Goal: Check status: Check status

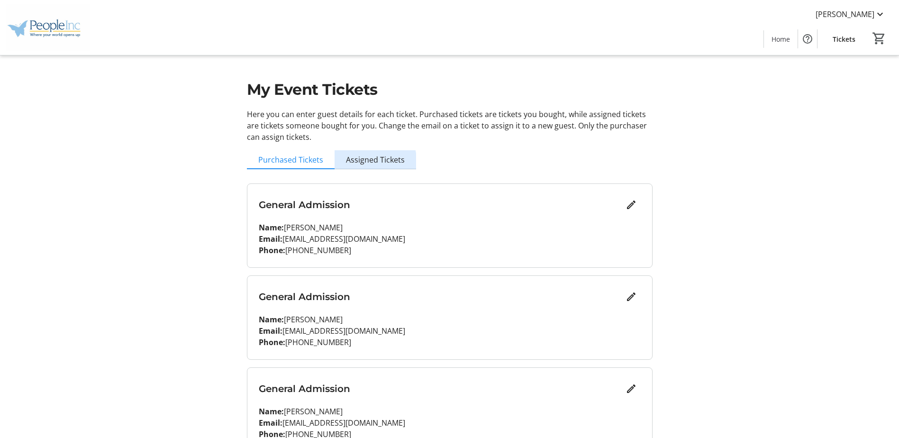
click at [373, 162] on span "Assigned Tickets" at bounding box center [375, 160] width 59 height 8
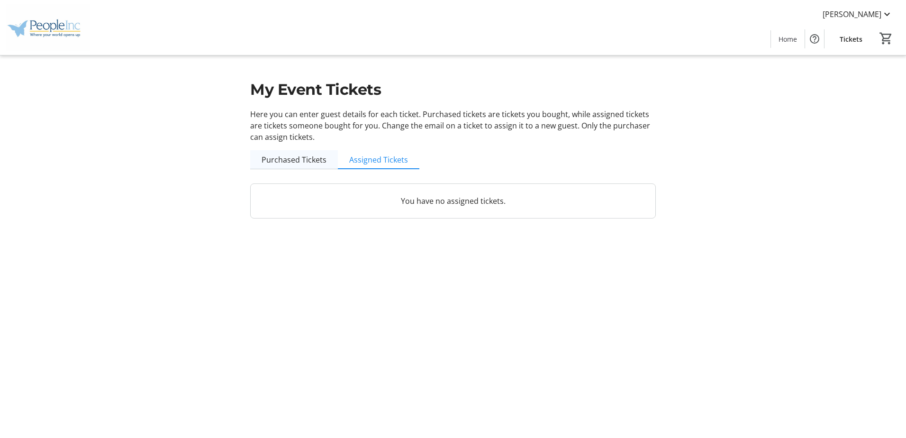
click at [315, 159] on span "Purchased Tickets" at bounding box center [294, 160] width 65 height 8
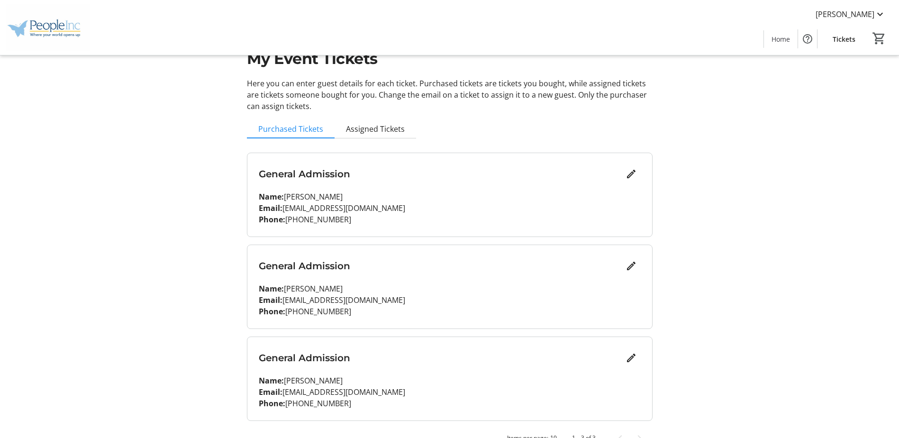
scroll to position [52, 0]
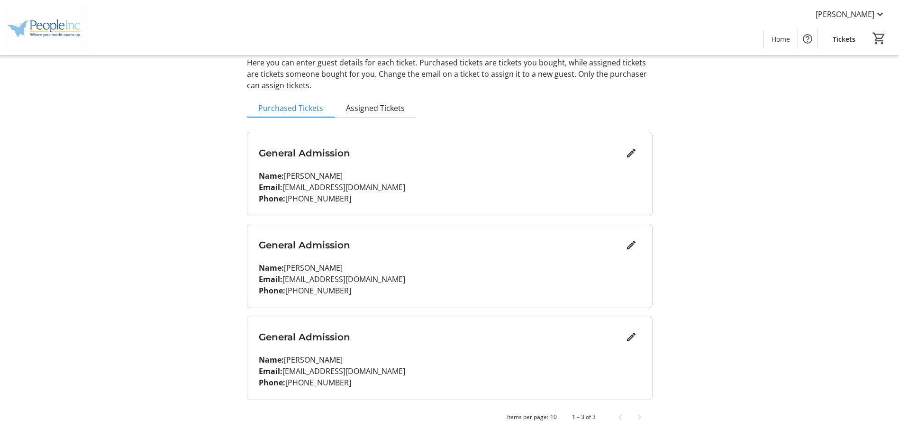
click at [616, 266] on p "Name: [PERSON_NAME]" at bounding box center [450, 267] width 382 height 11
click at [627, 247] on mat-icon "Edit" at bounding box center [631, 244] width 11 height 11
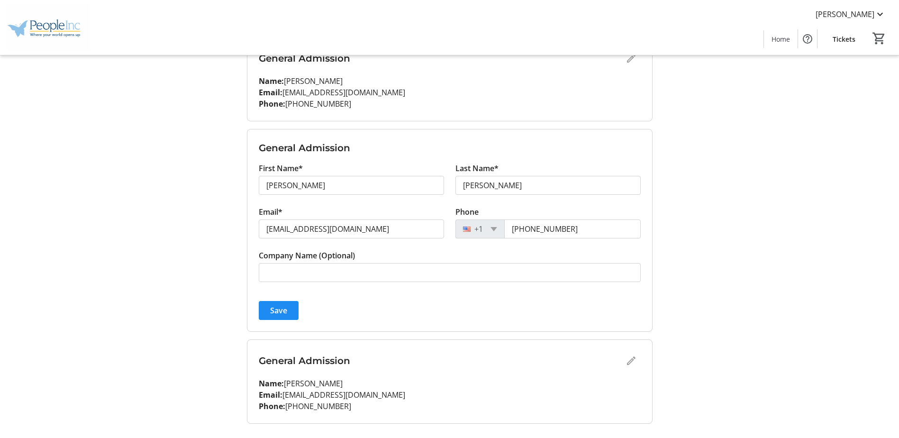
scroll to position [170, 0]
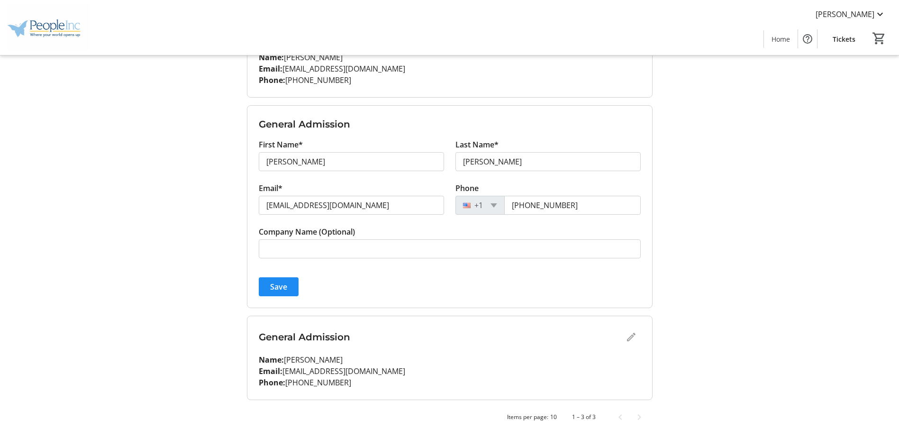
click at [629, 339] on div "General Admission" at bounding box center [450, 336] width 382 height 19
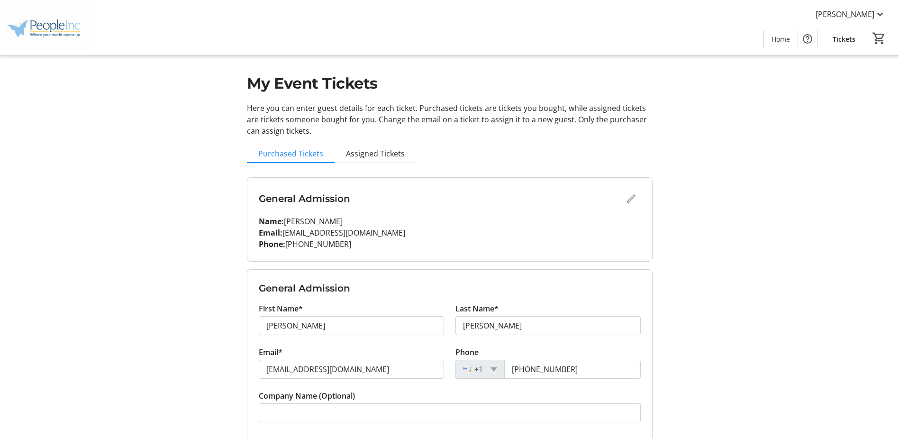
scroll to position [0, 0]
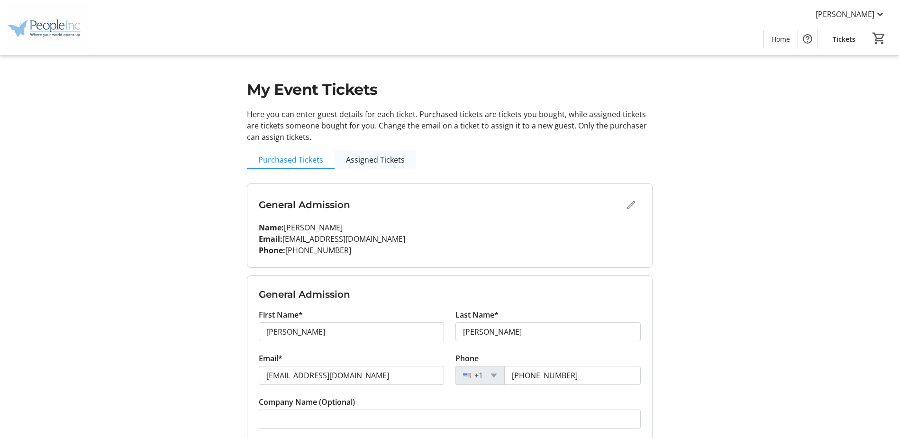
click at [357, 156] on span "Assigned Tickets" at bounding box center [375, 160] width 59 height 8
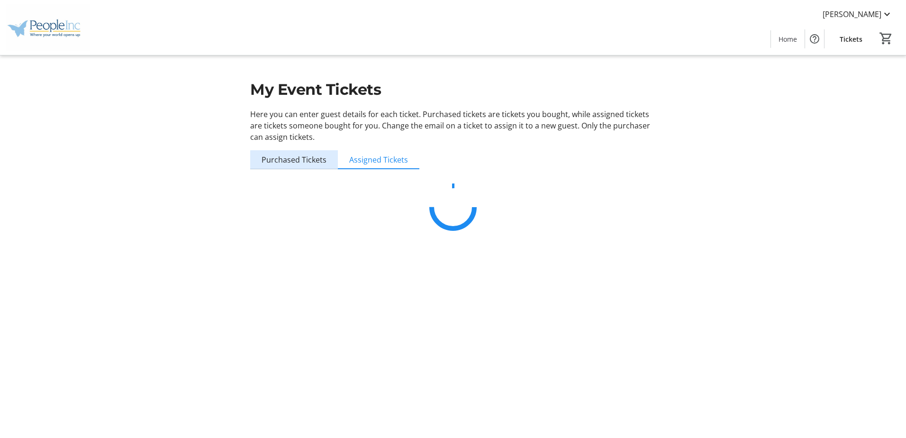
click at [317, 162] on span "Purchased Tickets" at bounding box center [294, 160] width 65 height 8
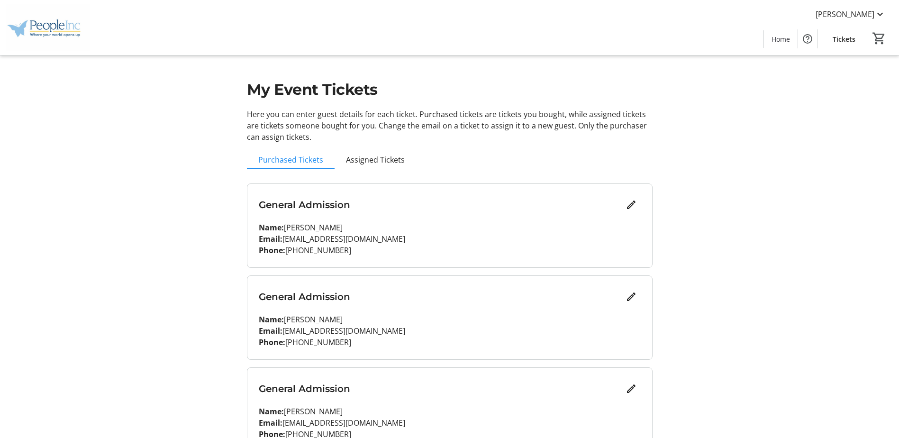
click at [154, 117] on div "My Event Tickets Here you can enter guest details for each ticket. Purchased ti…" at bounding box center [450, 245] width 626 height 490
